Goal: Transaction & Acquisition: Purchase product/service

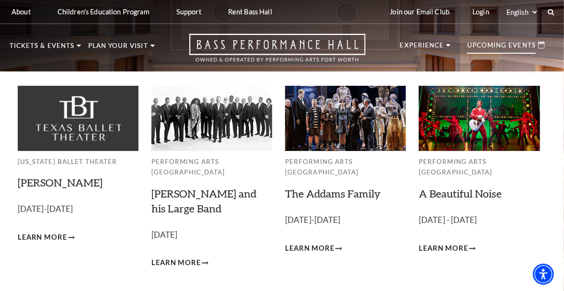
click at [224, 119] on img at bounding box center [212, 118] width 121 height 65
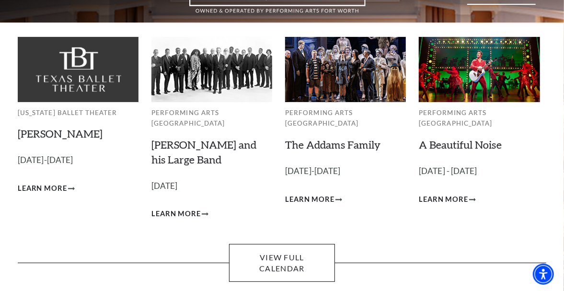
scroll to position [50, 0]
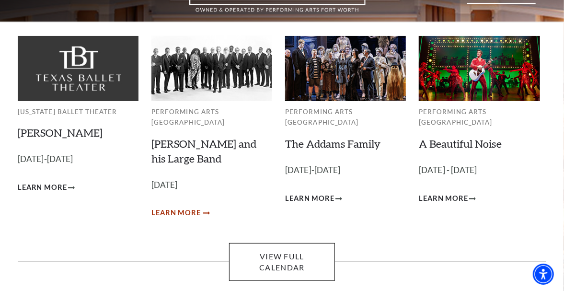
click at [178, 207] on span "Learn More" at bounding box center [176, 213] width 49 height 12
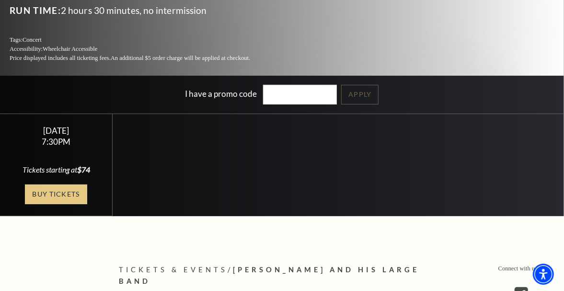
scroll to position [150, 0]
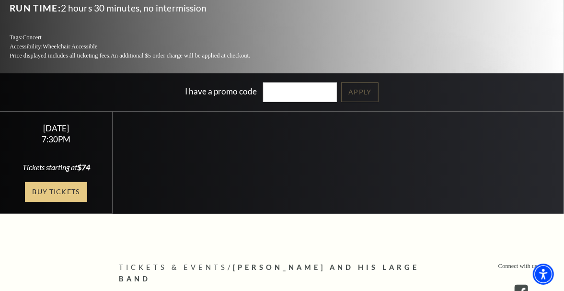
click at [57, 190] on link "Buy Tickets" at bounding box center [56, 192] width 62 height 20
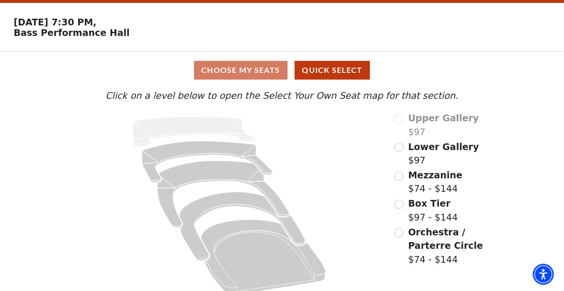
scroll to position [40, 0]
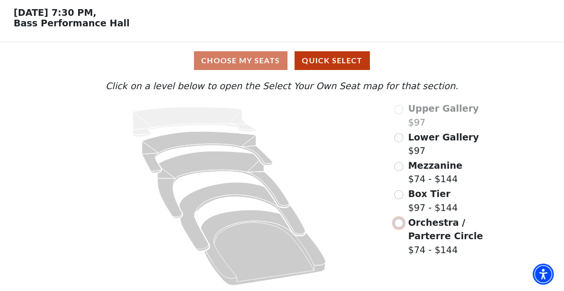
click at [400, 224] on input "Orchestra / Parterre Circle$74 - $144\a" at bounding box center [399, 223] width 9 height 9
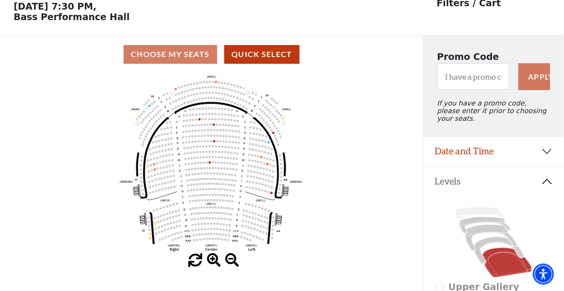
scroll to position [44, 0]
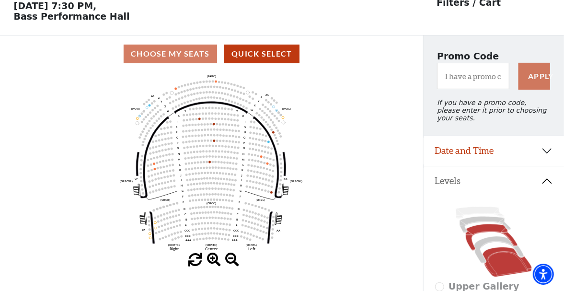
click at [474, 228] on icon at bounding box center [492, 237] width 52 height 26
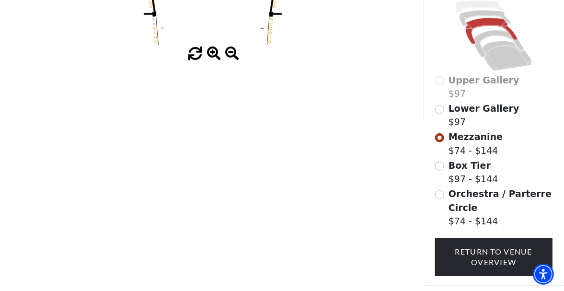
scroll to position [249, 0]
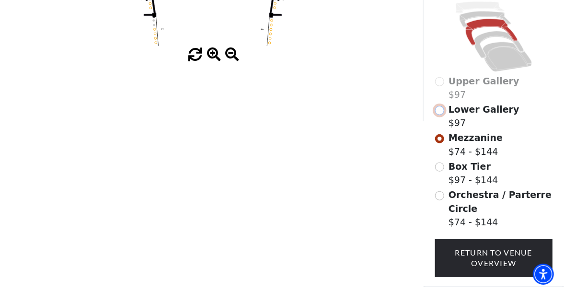
click at [439, 110] on input "Lower Gallery$97\a" at bounding box center [439, 110] width 9 height 9
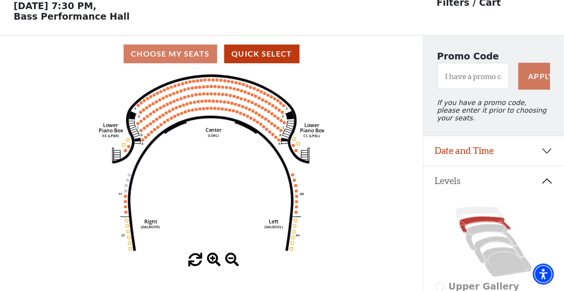
scroll to position [44, 0]
click at [464, 211] on icon at bounding box center [480, 213] width 48 height 12
click at [472, 207] on icon at bounding box center [480, 213] width 48 height 12
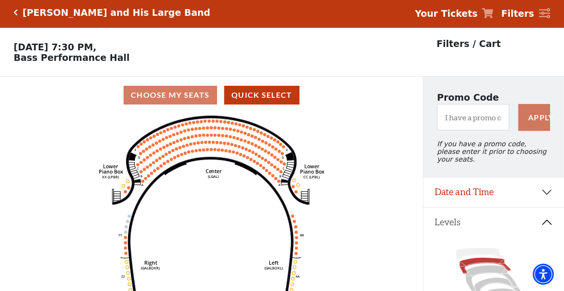
scroll to position [0, 0]
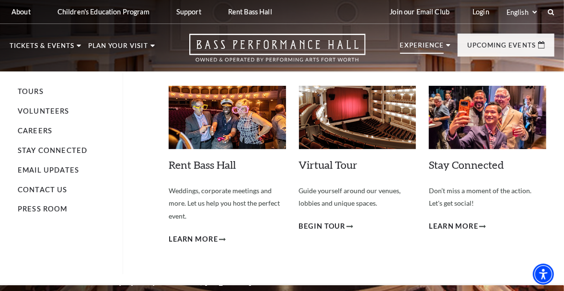
click at [430, 45] on p "Experience" at bounding box center [422, 48] width 44 height 12
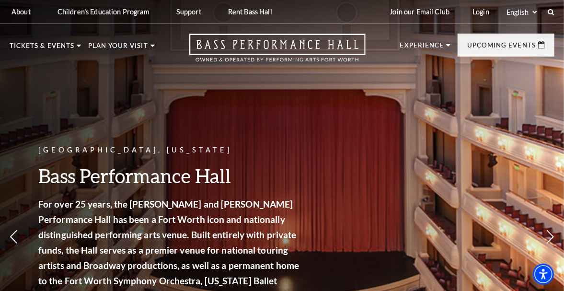
drag, startPoint x: 448, startPoint y: 46, endPoint x: 166, endPoint y: 106, distance: 287.9
click at [167, 106] on div "Fort Worth, Texas Bass Performance Hall For over 25 years, the Nancy Lee and Pe…" at bounding box center [282, 206] width 564 height 432
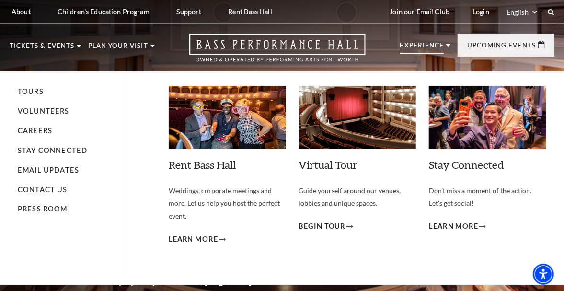
click at [425, 47] on p "Experience" at bounding box center [422, 48] width 44 height 12
click at [47, 112] on link "Volunteers" at bounding box center [44, 111] width 52 height 8
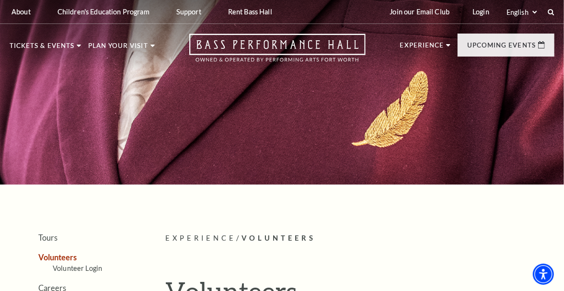
scroll to position [150, 0]
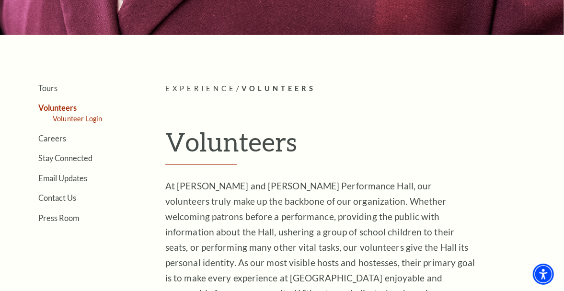
click at [93, 118] on link "Volunteer Login" at bounding box center [77, 119] width 49 height 8
